Goal: Task Accomplishment & Management: Use online tool/utility

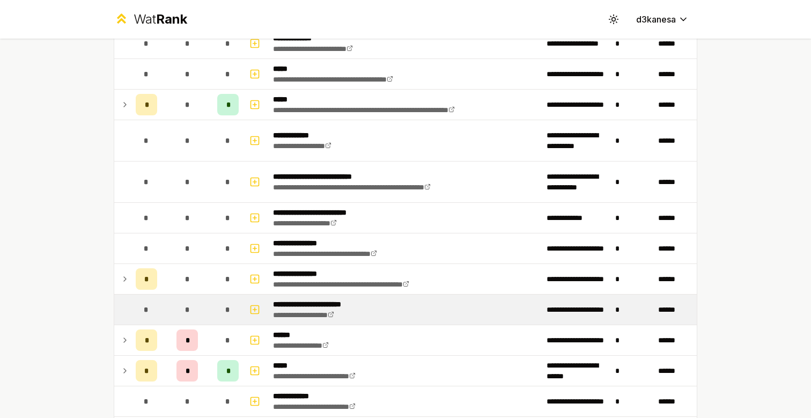
scroll to position [380, 0]
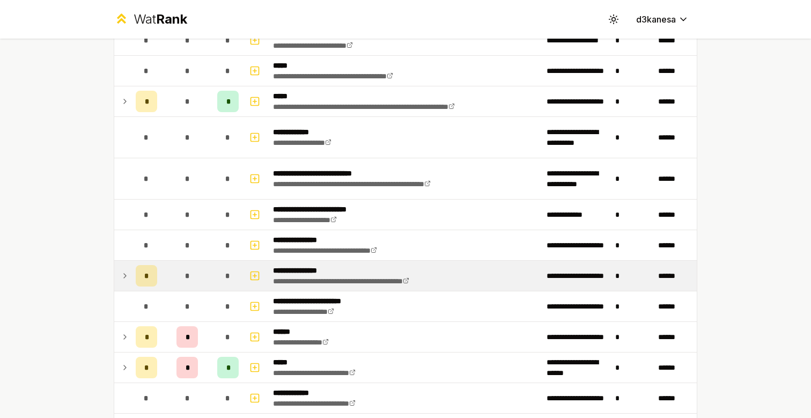
click at [128, 281] on icon at bounding box center [125, 275] width 9 height 13
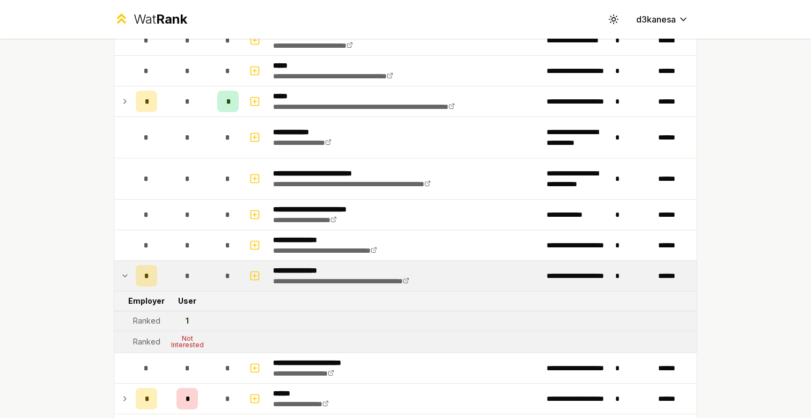
click at [147, 336] on div "Ranked" at bounding box center [146, 341] width 27 height 11
click at [181, 336] on div "Not Interested" at bounding box center [187, 341] width 43 height 13
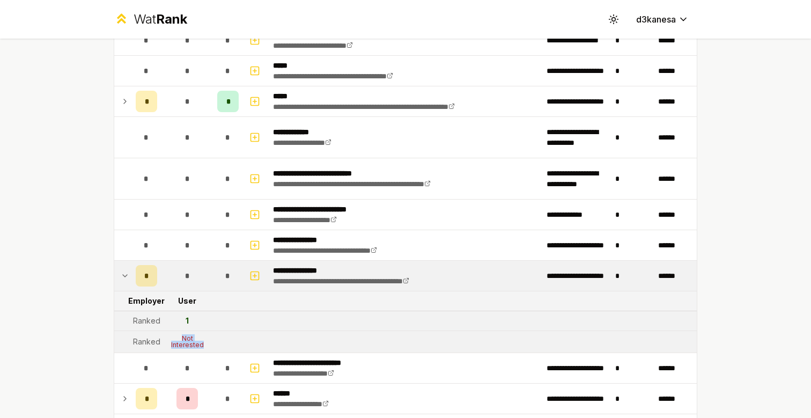
click at [185, 340] on div "Not Interested" at bounding box center [187, 341] width 43 height 13
click at [181, 337] on div "Not Interested" at bounding box center [187, 341] width 43 height 13
click at [180, 337] on div "Not Interested" at bounding box center [187, 341] width 43 height 13
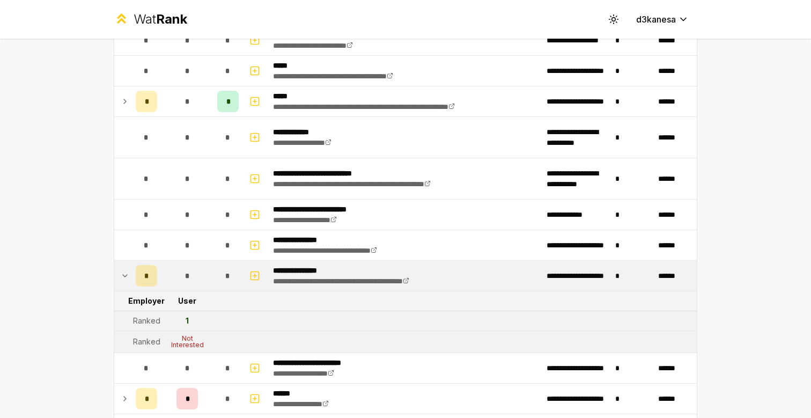
click at [186, 317] on div "1" at bounding box center [187, 321] width 3 height 11
click at [167, 305] on td "User" at bounding box center [188, 300] width 52 height 19
click at [157, 320] on div "Ranked" at bounding box center [146, 321] width 27 height 11
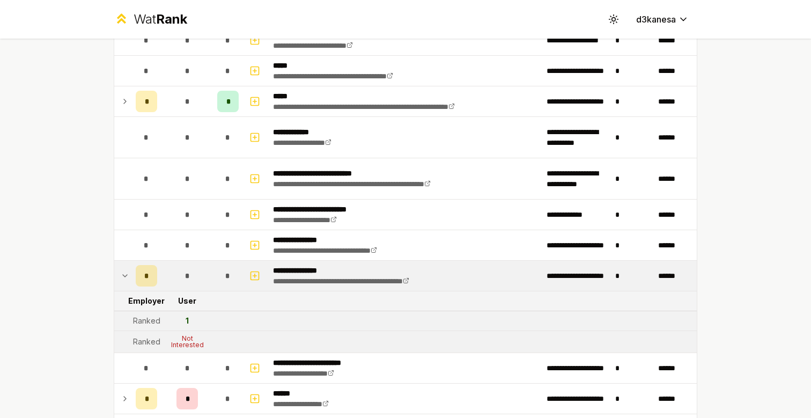
click at [180, 320] on td "1" at bounding box center [188, 320] width 52 height 19
click at [125, 276] on icon at bounding box center [125, 275] width 9 height 13
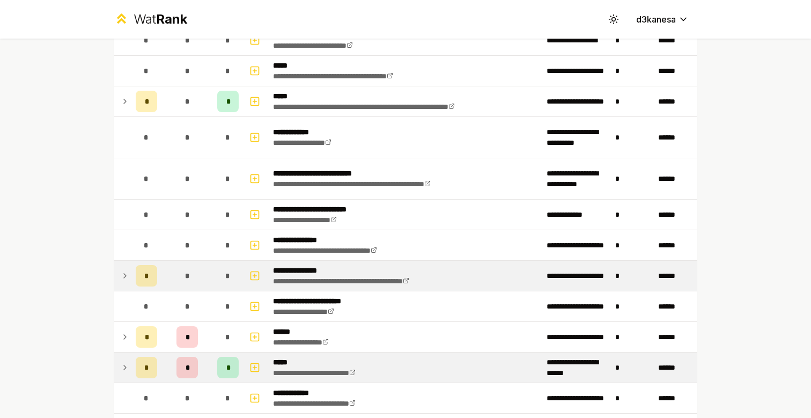
click at [125, 367] on icon at bounding box center [125, 367] width 2 height 4
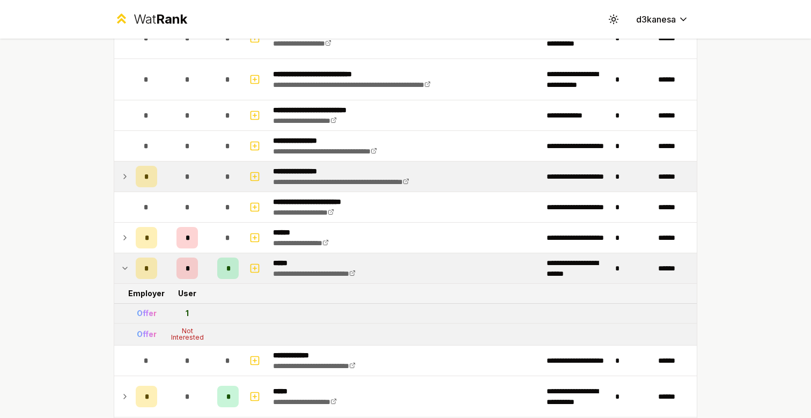
scroll to position [487, 0]
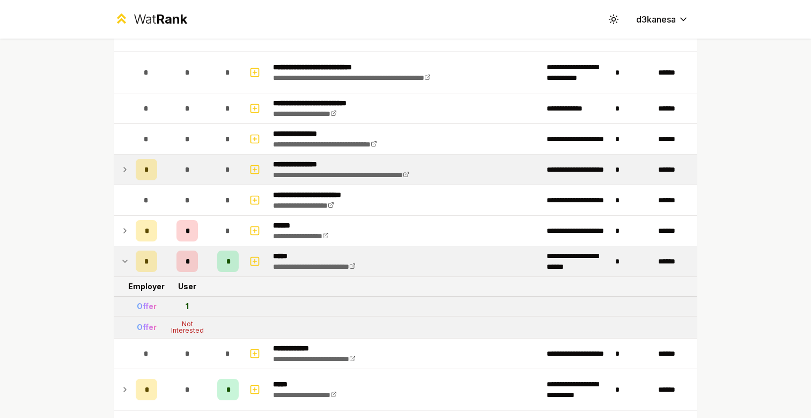
click at [125, 269] on td at bounding box center [122, 261] width 17 height 30
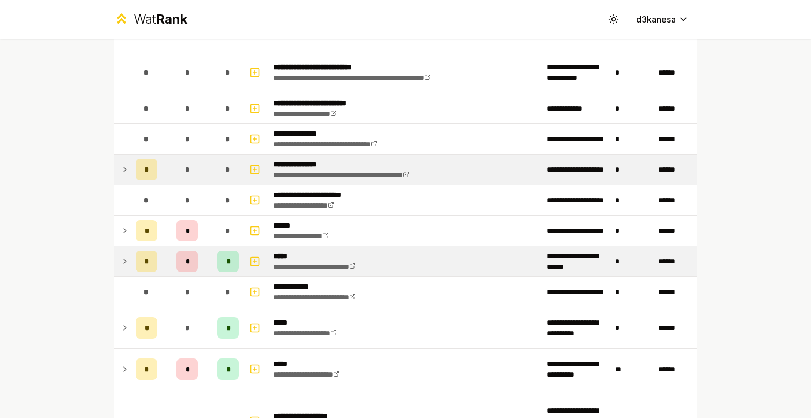
click at [125, 269] on td at bounding box center [122, 261] width 17 height 30
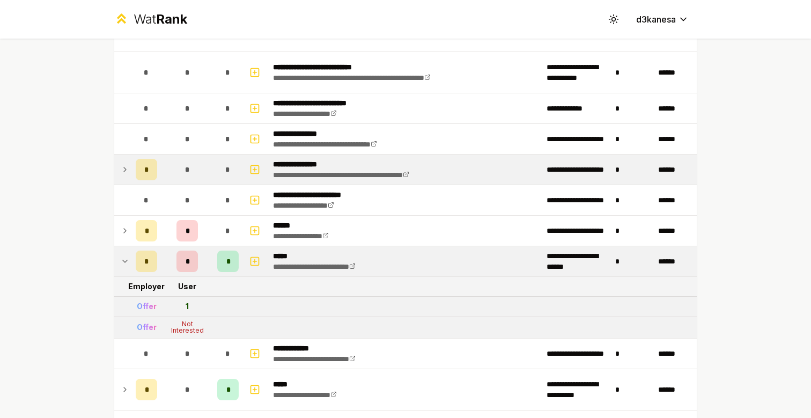
click at [193, 330] on div "Not Interested" at bounding box center [187, 327] width 43 height 13
click at [194, 330] on div "Not Interested" at bounding box center [187, 327] width 43 height 13
click at [199, 328] on div "Not Interested" at bounding box center [187, 327] width 43 height 13
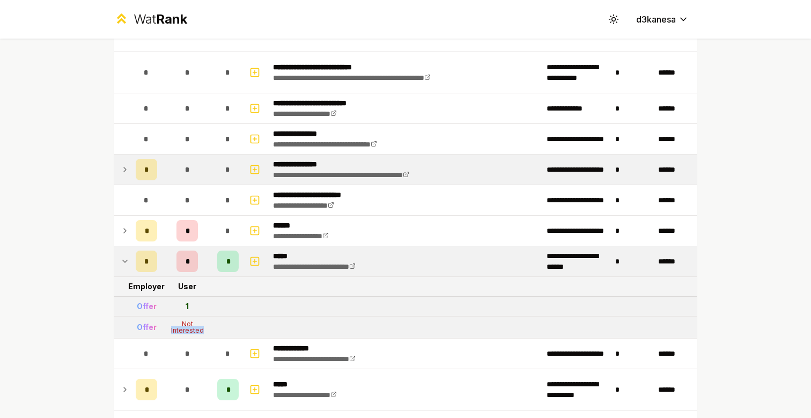
click at [199, 328] on div "Not Interested" at bounding box center [187, 327] width 43 height 13
click at [125, 259] on icon at bounding box center [125, 261] width 9 height 13
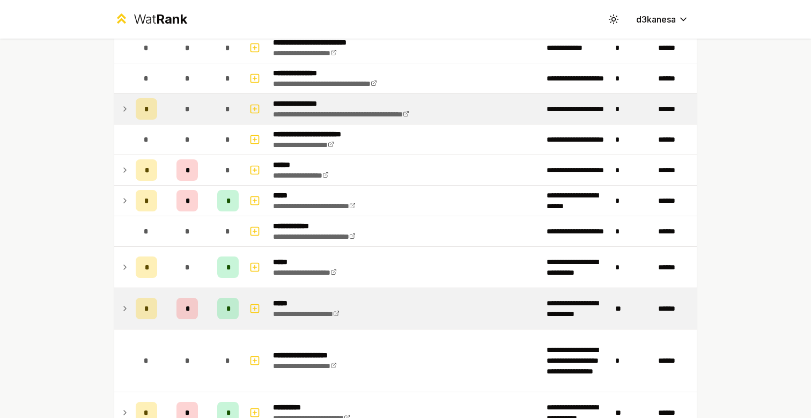
scroll to position [551, 0]
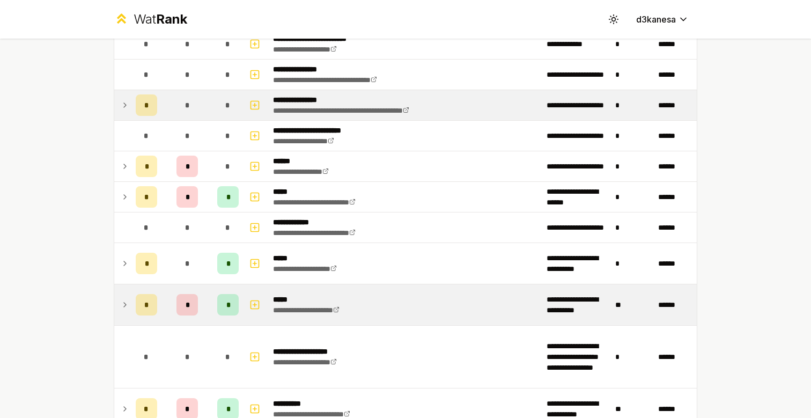
click at [126, 305] on icon at bounding box center [125, 305] width 2 height 4
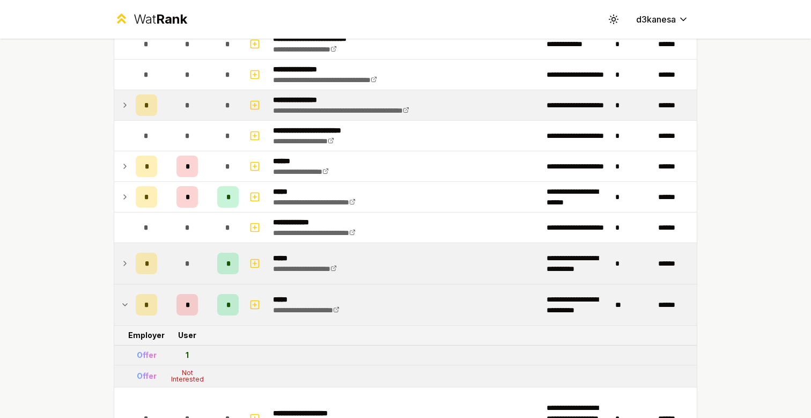
click at [126, 276] on td at bounding box center [122, 263] width 17 height 41
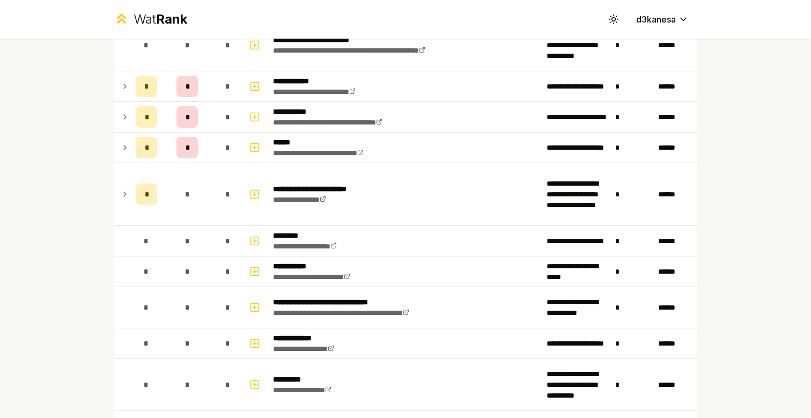
scroll to position [1108, 0]
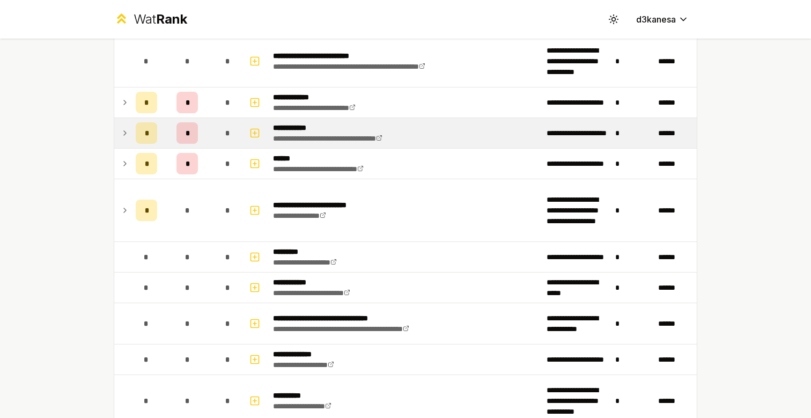
click at [126, 130] on icon at bounding box center [125, 133] width 9 height 13
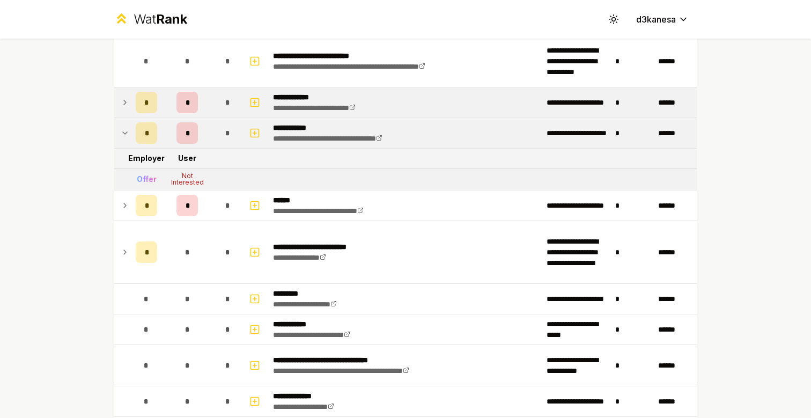
click at [129, 100] on icon at bounding box center [125, 102] width 9 height 13
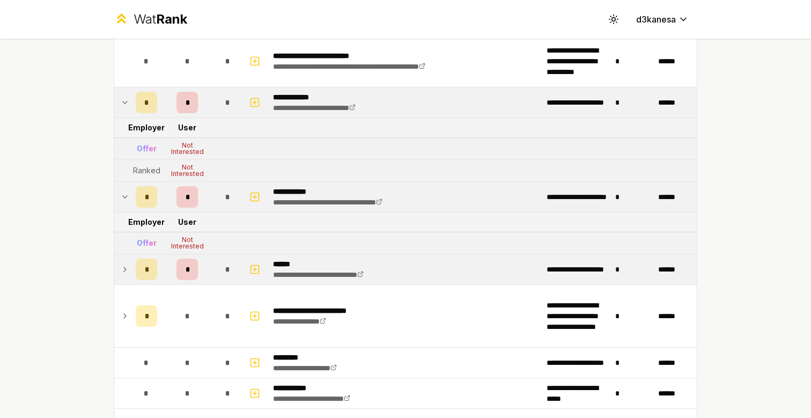
click at [126, 270] on icon at bounding box center [125, 269] width 9 height 13
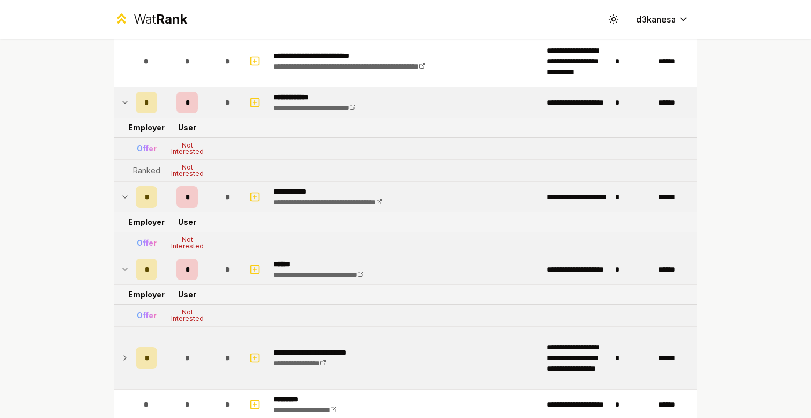
click at [135, 356] on td "*" at bounding box center [146, 358] width 30 height 62
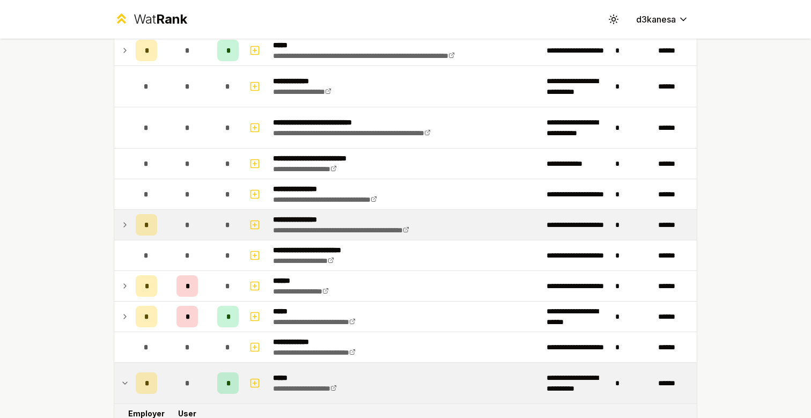
scroll to position [508, 0]
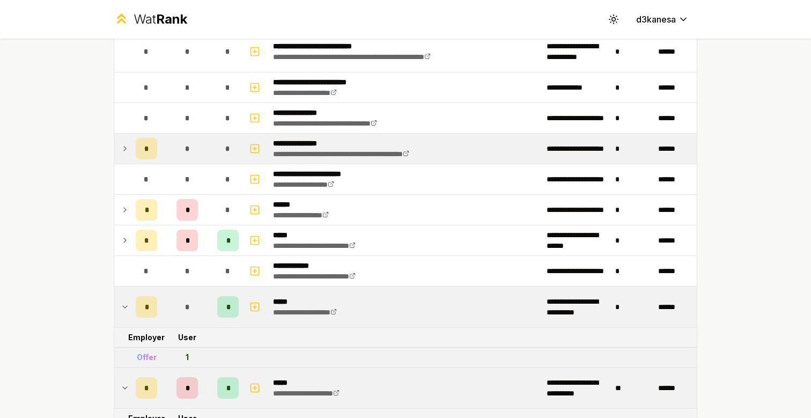
click at [123, 153] on icon at bounding box center [125, 148] width 9 height 13
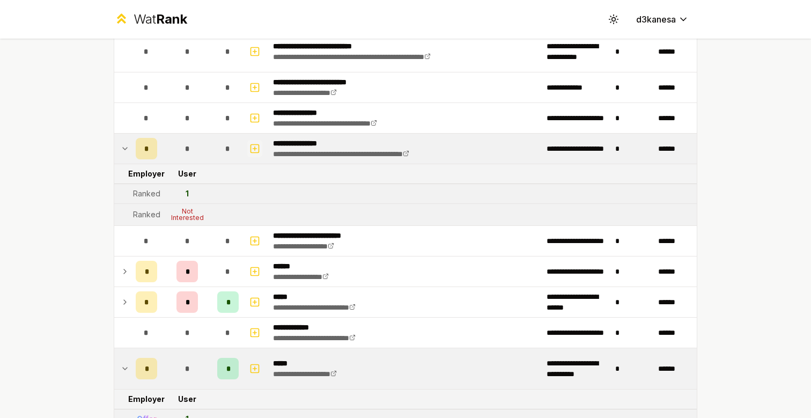
click at [257, 145] on icon "button" at bounding box center [255, 148] width 11 height 13
select select
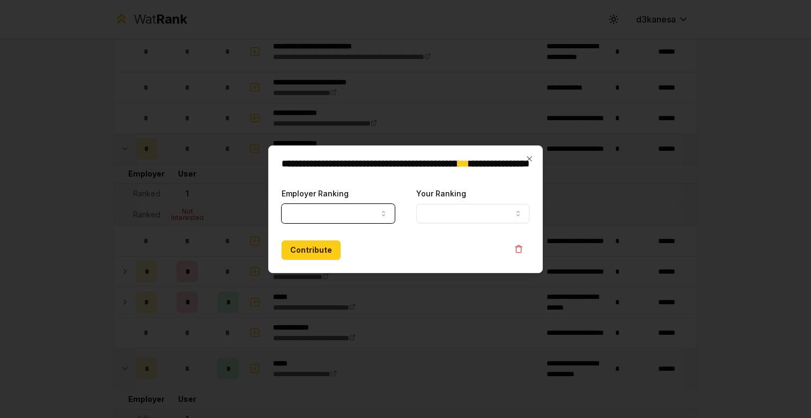
click at [459, 212] on button "Your Ranking" at bounding box center [472, 213] width 113 height 19
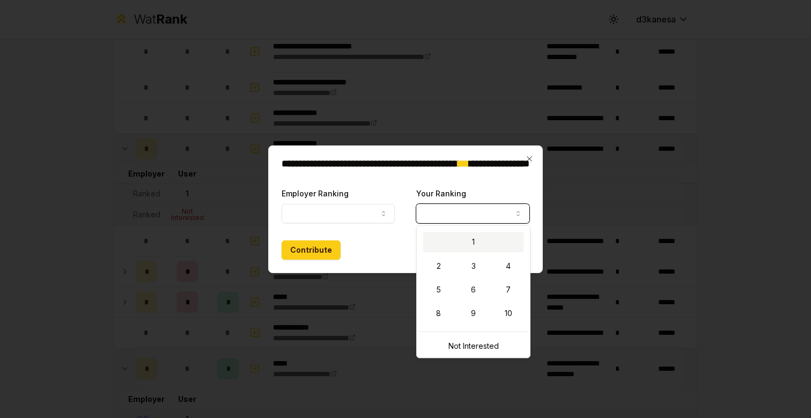
select select "*"
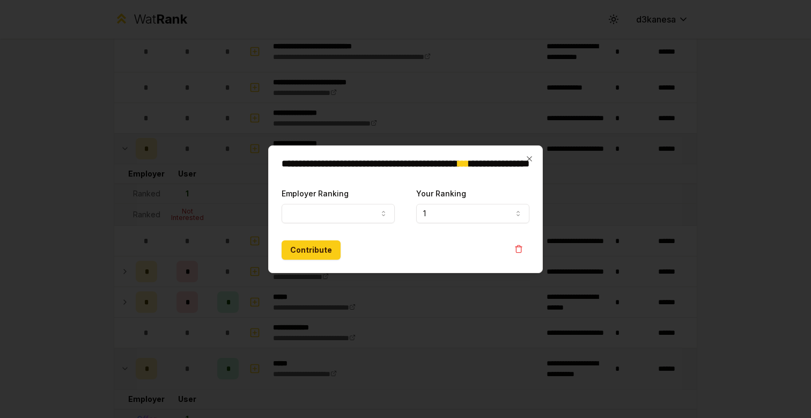
click at [362, 203] on div "Employer Ranking ***** ******" at bounding box center [338, 205] width 113 height 36
click at [362, 220] on body "**********" at bounding box center [405, 209] width 811 height 418
select select "*****"
click at [533, 159] on icon "button" at bounding box center [529, 159] width 9 height 9
